Goal: Transaction & Acquisition: Purchase product/service

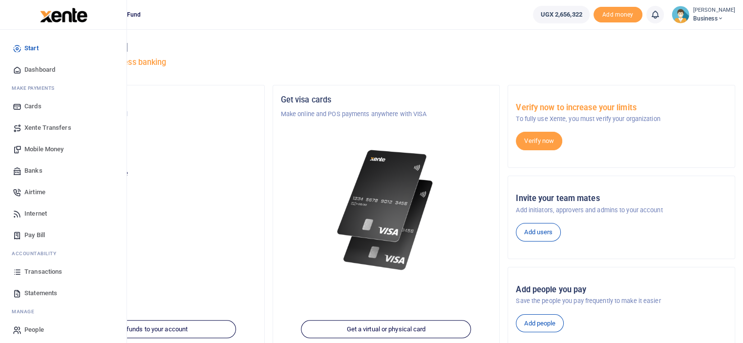
click at [55, 70] on span "Dashboard" at bounding box center [39, 70] width 31 height 10
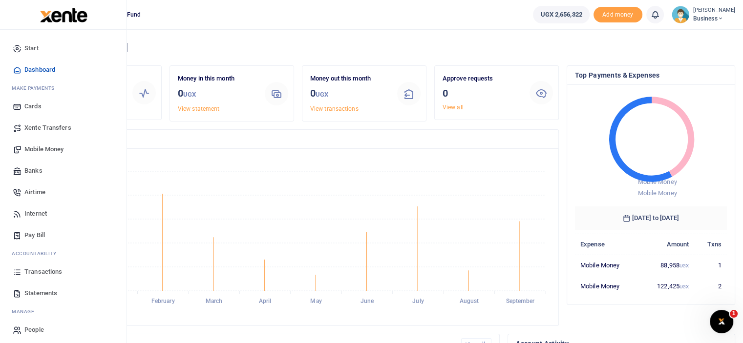
click at [36, 147] on span "Mobile Money" at bounding box center [43, 150] width 39 height 10
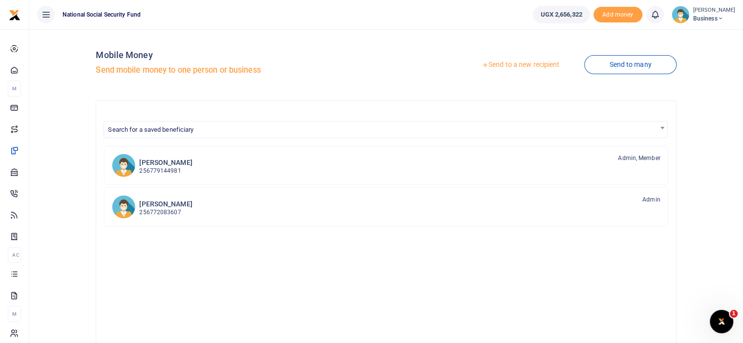
click at [522, 66] on link "Send to a new recipient" at bounding box center [520, 65] width 127 height 18
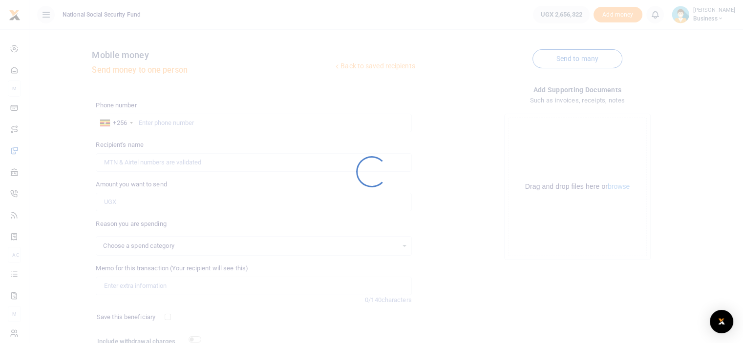
select select
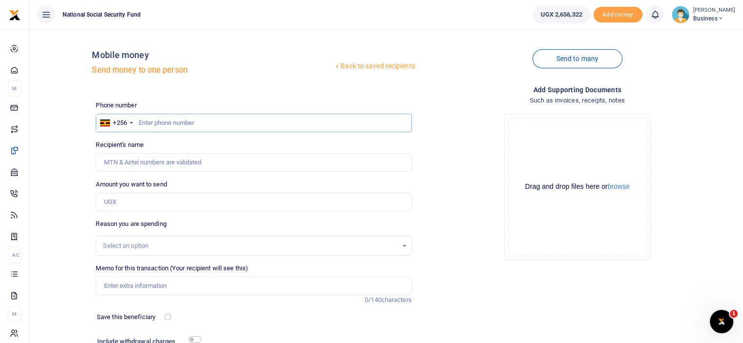
click at [143, 121] on input "text" at bounding box center [253, 123] width 315 height 19
paste input "0752815824"
type input "0752815824"
click at [138, 122] on input "0752815824" at bounding box center [253, 123] width 315 height 19
type input "Abbey Katende"
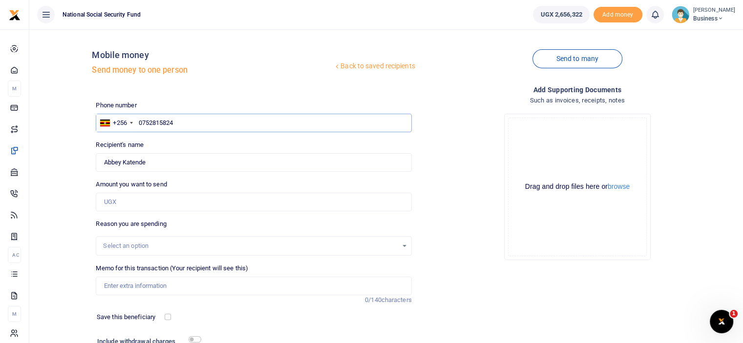
type input "0752815824"
click at [176, 209] on input "Amount you want to send" at bounding box center [253, 202] width 315 height 19
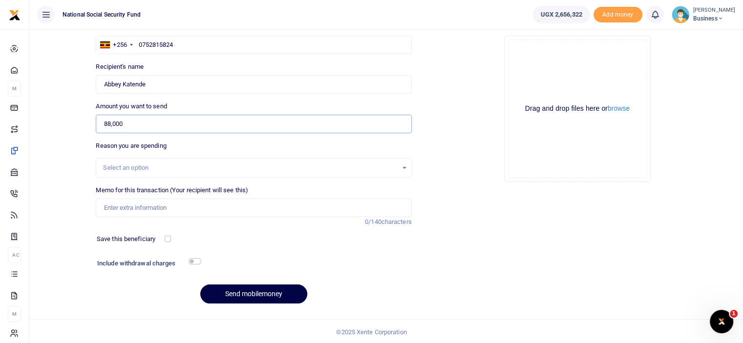
scroll to position [79, 0]
type input "88,000"
click at [170, 206] on input "Memo for this transaction (Your recipient will see this)" at bounding box center [253, 207] width 315 height 19
type input "Compliance News papers for September"
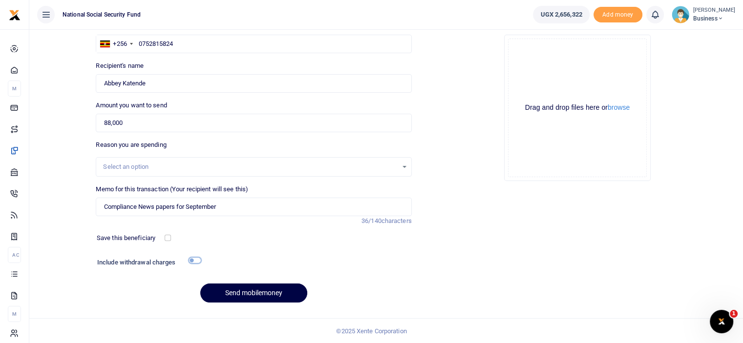
click at [193, 259] on input "checkbox" at bounding box center [195, 260] width 13 height 6
checkbox input "true"
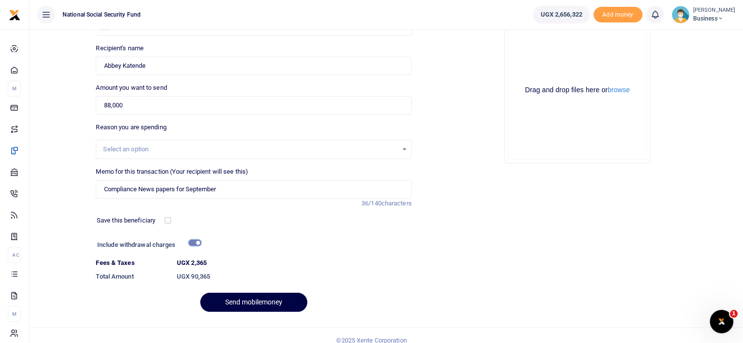
scroll to position [106, 0]
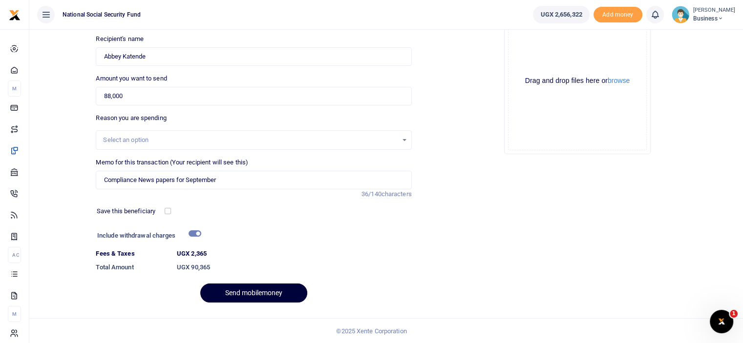
click at [241, 294] on button "Send mobilemoney" at bounding box center [253, 293] width 107 height 19
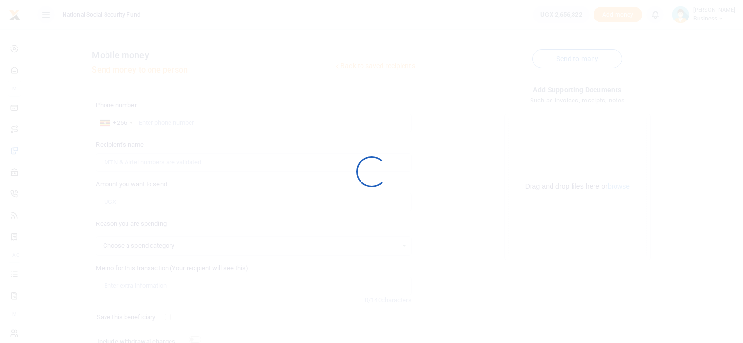
scroll to position [79, 0]
select select
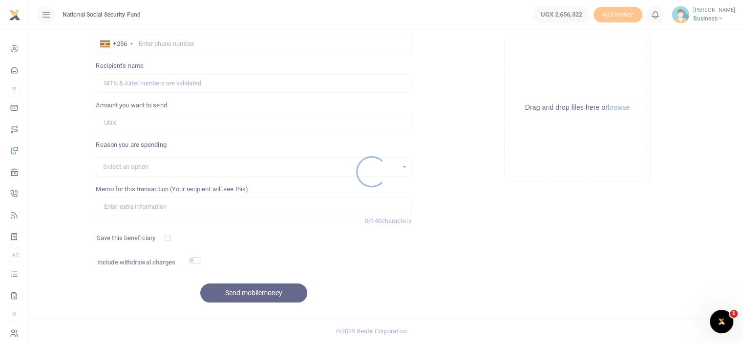
scroll to position [0, 0]
